Goal: Information Seeking & Learning: Learn about a topic

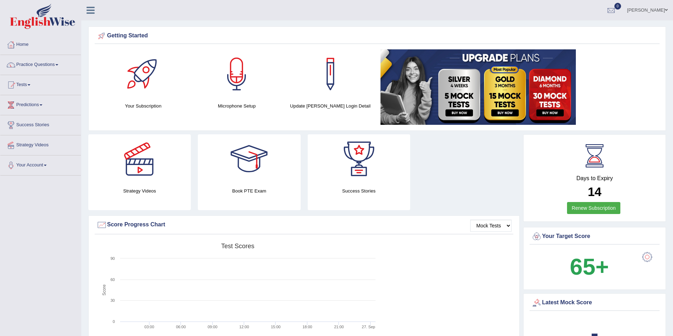
click at [58, 62] on link "Practice Questions" at bounding box center [40, 64] width 80 height 18
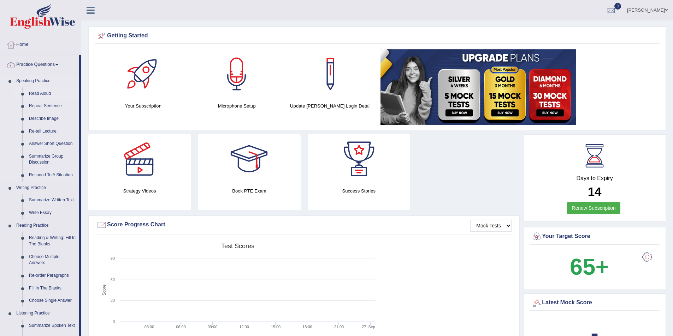
click at [43, 92] on link "Read Aloud" at bounding box center [52, 94] width 53 height 13
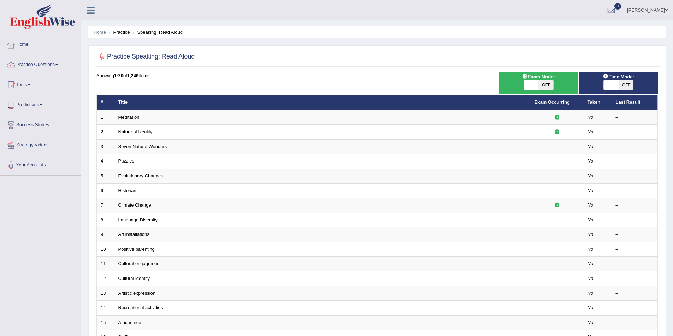
click at [42, 106] on span at bounding box center [41, 104] width 3 height 1
click at [35, 120] on link "Latest Predictions" at bounding box center [46, 121] width 66 height 13
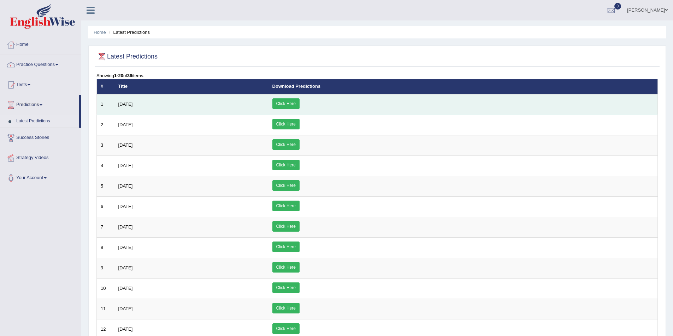
click at [299, 102] on link "Click Here" at bounding box center [285, 103] width 27 height 11
